Goal: Information Seeking & Learning: Compare options

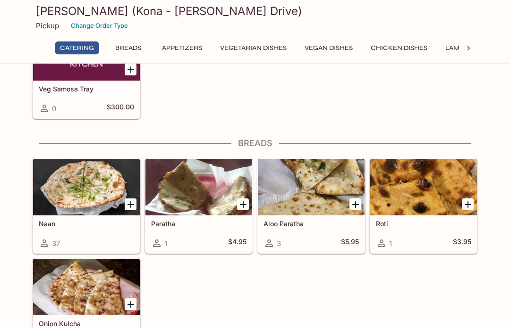
scroll to position [322, 0]
click at [310, 182] on div at bounding box center [311, 187] width 107 height 57
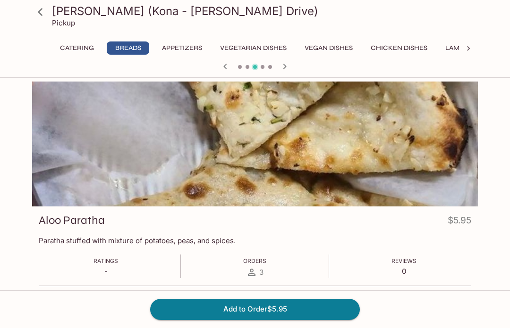
click at [43, 9] on icon at bounding box center [40, 12] width 17 height 17
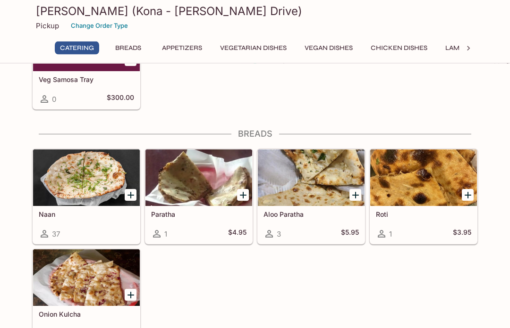
scroll to position [332, 0]
click at [91, 170] on div at bounding box center [86, 178] width 107 height 57
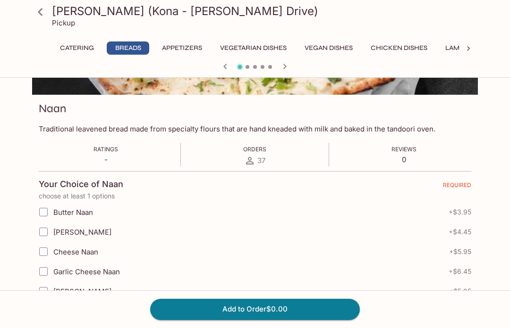
scroll to position [112, 0]
click at [47, 12] on icon at bounding box center [40, 12] width 17 height 17
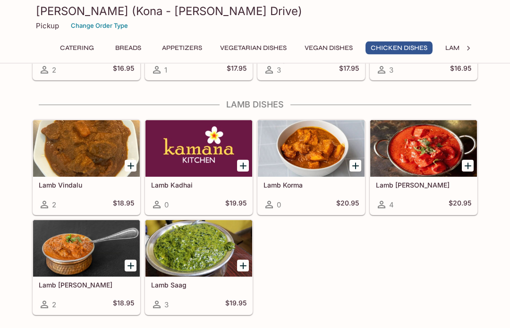
scroll to position [1736, 0]
click at [319, 132] on div at bounding box center [311, 148] width 107 height 57
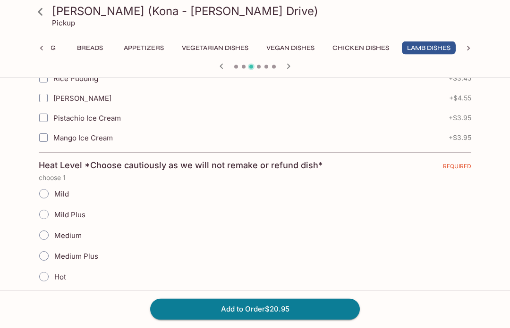
scroll to position [475, 0]
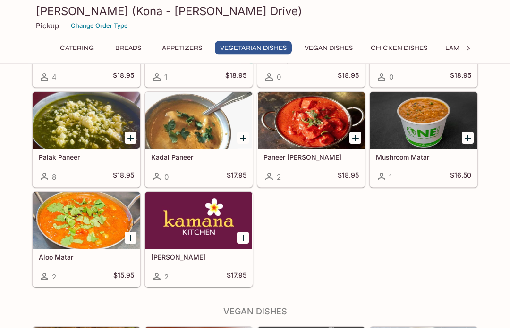
scroll to position [1059, 0]
click at [95, 112] on div at bounding box center [86, 120] width 107 height 57
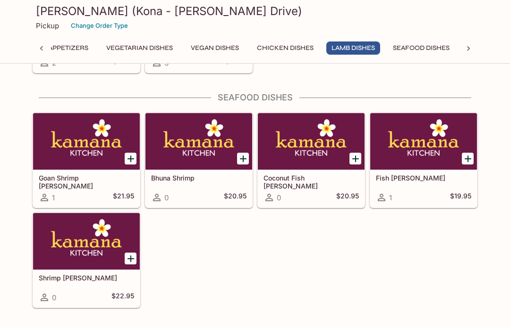
scroll to position [1978, 0]
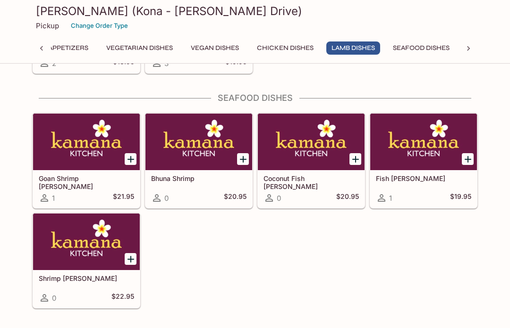
click at [323, 136] on div at bounding box center [311, 142] width 107 height 57
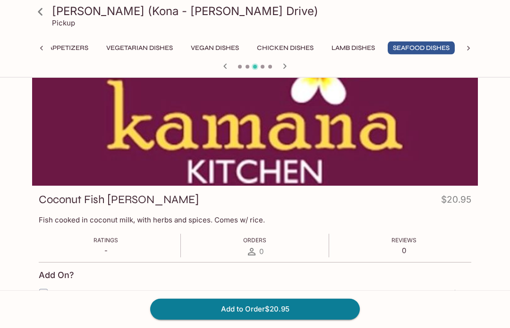
scroll to position [21, 0]
click at [43, 12] on icon at bounding box center [40, 12] width 17 height 17
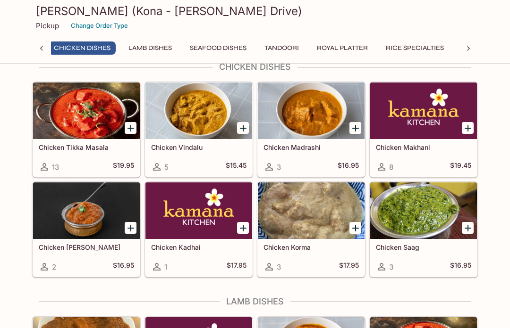
click at [317, 104] on div at bounding box center [311, 111] width 107 height 57
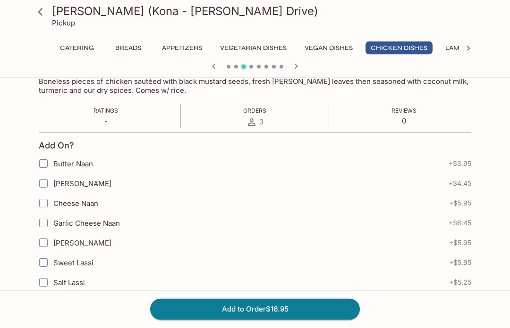
scroll to position [159, 0]
click at [38, 8] on icon at bounding box center [40, 12] width 17 height 17
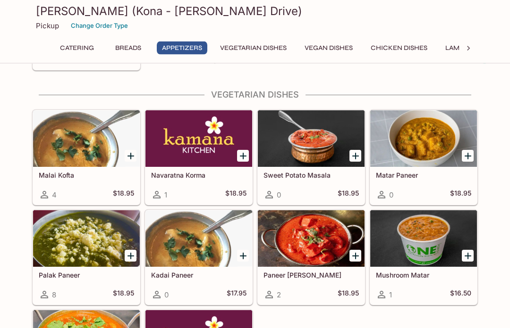
scroll to position [941, 0]
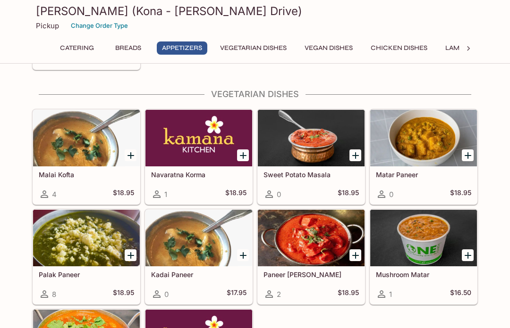
click at [306, 222] on div at bounding box center [311, 238] width 107 height 57
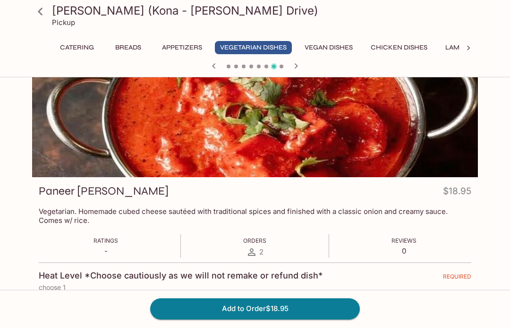
scroll to position [29, 0]
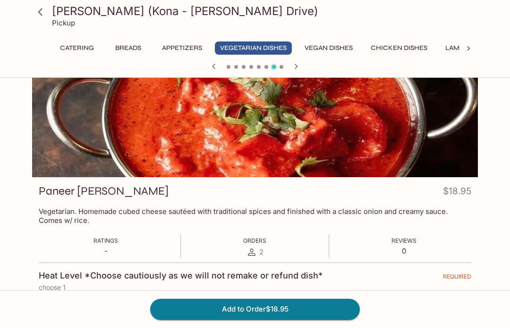
click at [42, 7] on icon at bounding box center [40, 12] width 17 height 17
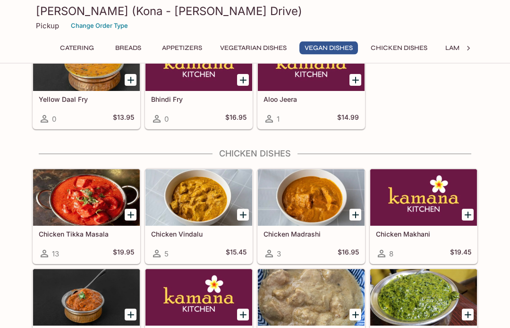
scroll to position [1452, 0]
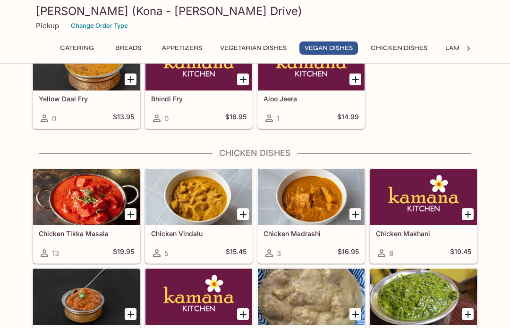
click at [86, 203] on div at bounding box center [86, 197] width 107 height 57
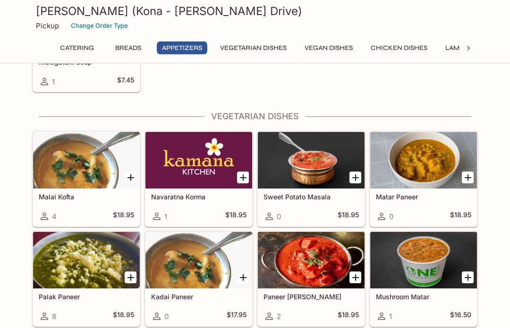
scroll to position [916, 0]
